Goal: Task Accomplishment & Management: Use online tool/utility

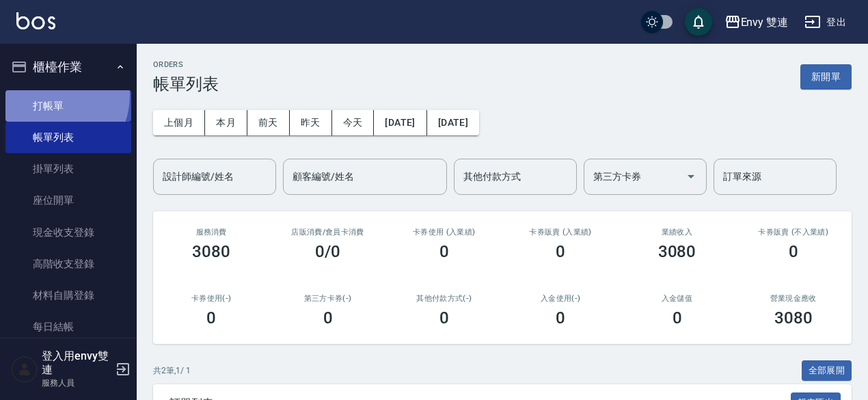
click at [49, 95] on link "打帳單" at bounding box center [68, 105] width 126 height 31
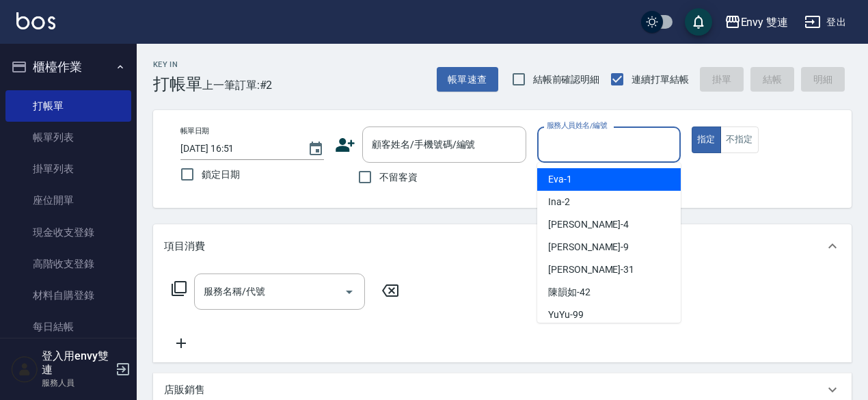
click at [592, 142] on input "服務人員姓名/編號" at bounding box center [609, 145] width 131 height 24
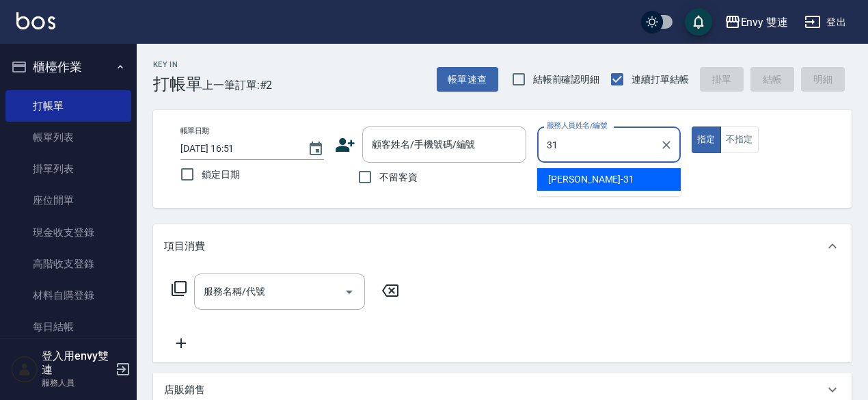
type input "Lina-31"
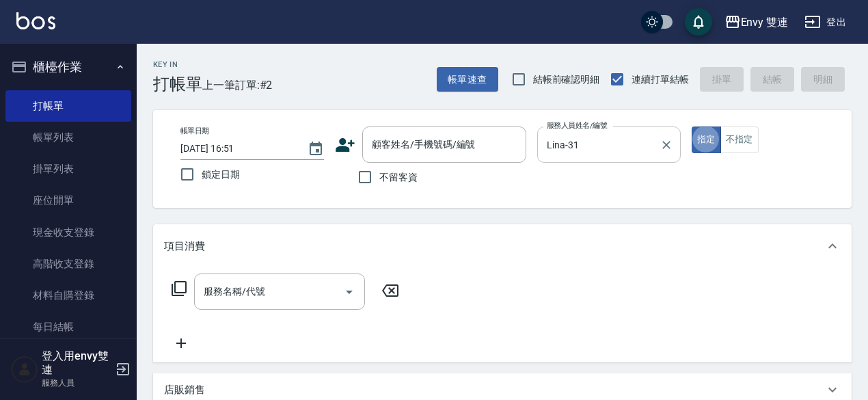
type button "true"
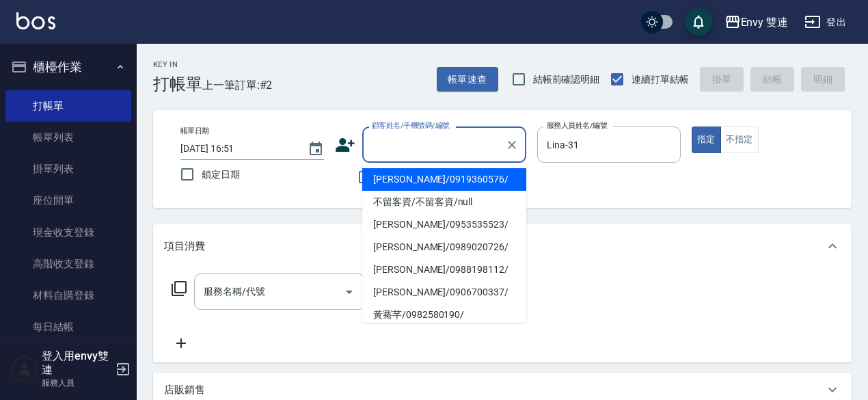
click at [469, 148] on input "顧客姓名/手機號碼/編號" at bounding box center [434, 145] width 131 height 24
click at [470, 130] on div "顧客姓名/手機號碼/編號" at bounding box center [444, 144] width 164 height 36
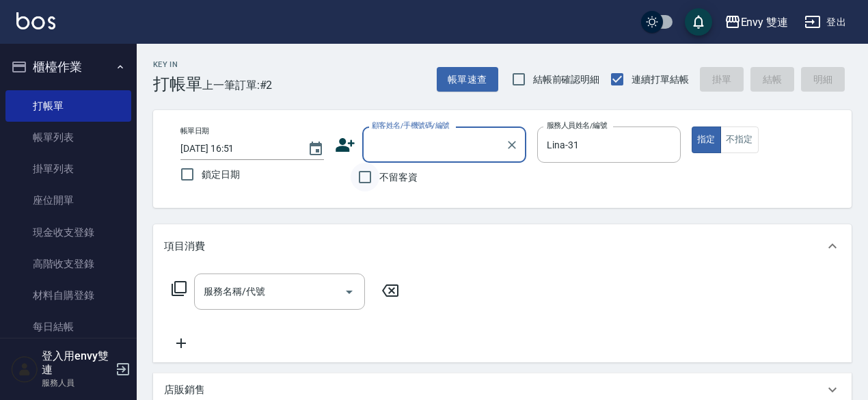
click at [375, 187] on input "不留客資" at bounding box center [365, 177] width 29 height 29
checkbox input "true"
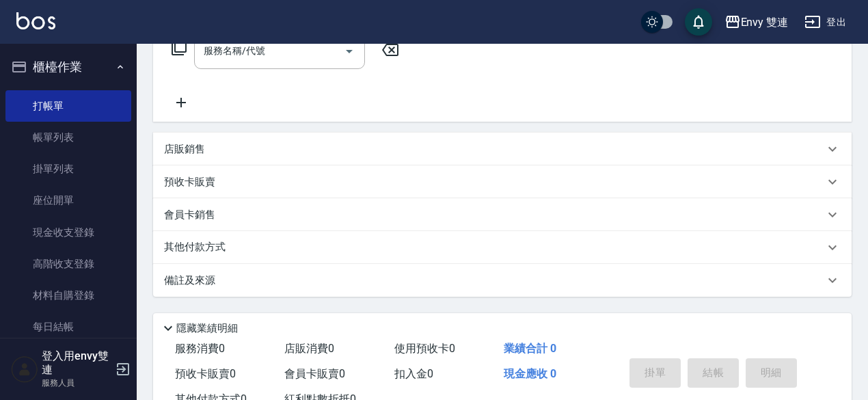
scroll to position [243, 0]
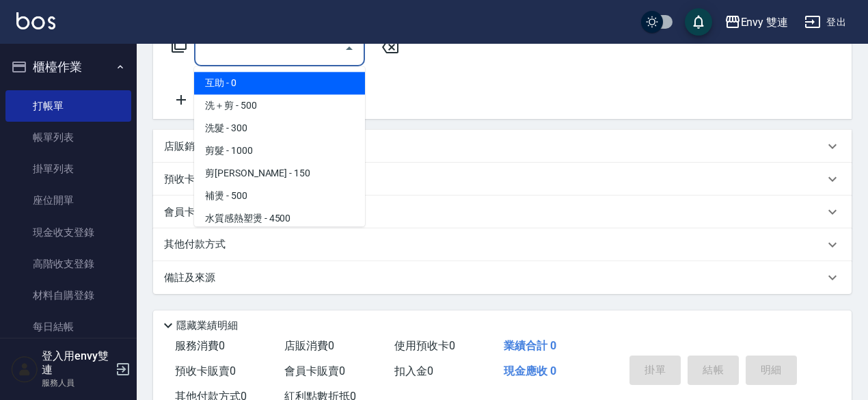
click at [306, 54] on input "服務名稱/代號" at bounding box center [269, 48] width 138 height 24
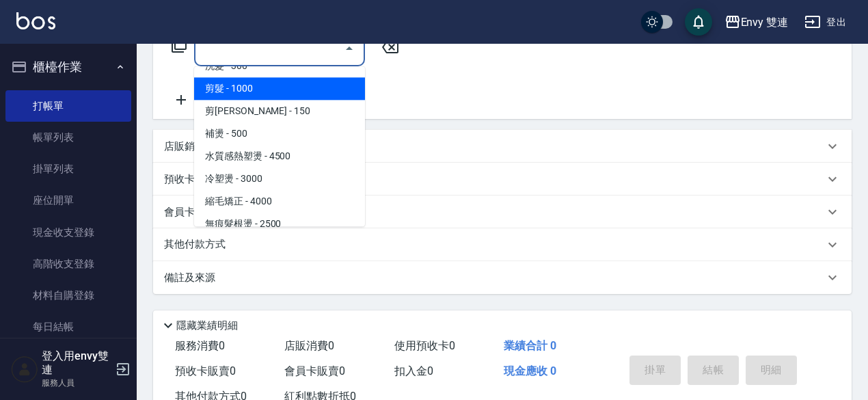
scroll to position [66, 0]
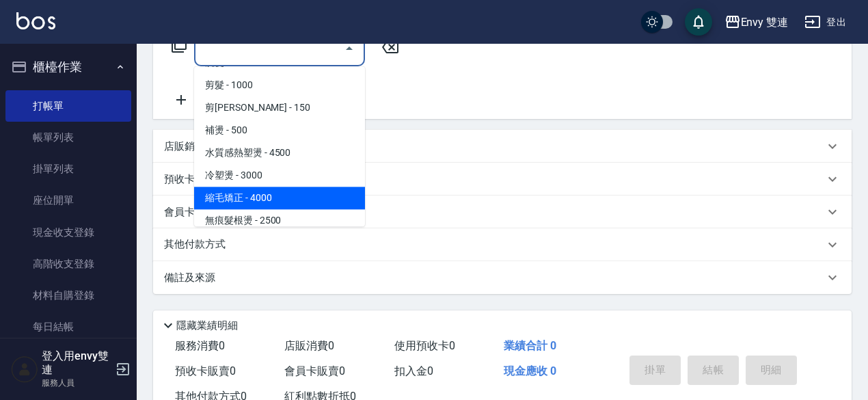
click at [256, 202] on span "縮毛矯正 - 4000" at bounding box center [279, 198] width 171 height 23
type input "縮毛矯正 (304)"
